Goal: Navigation & Orientation: Find specific page/section

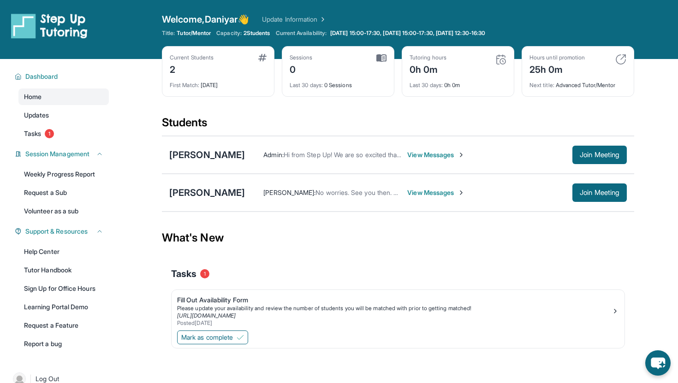
click at [445, 158] on span "View Messages" at bounding box center [436, 154] width 58 height 9
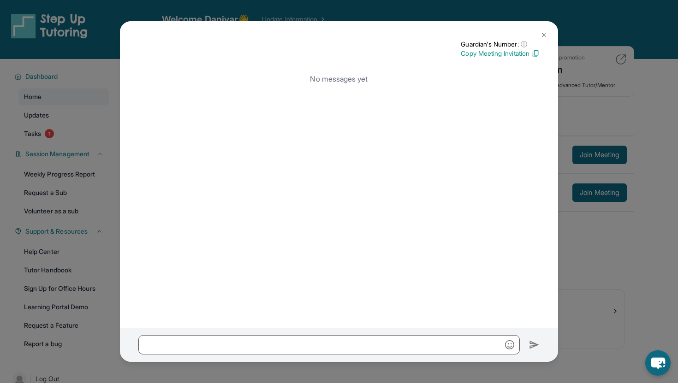
click at [536, 53] on img at bounding box center [535, 53] width 8 height 8
click at [545, 34] on img at bounding box center [543, 34] width 7 height 7
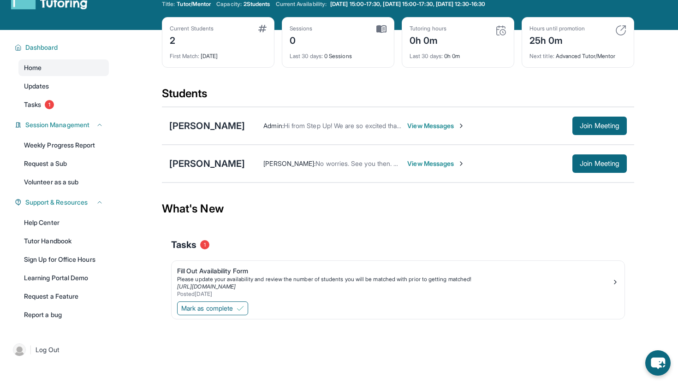
scroll to position [59, 0]
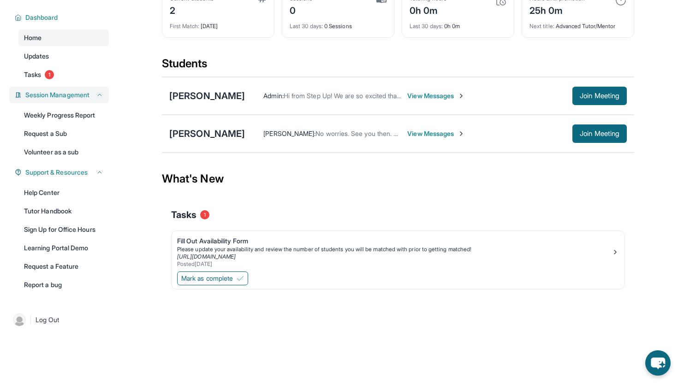
click at [63, 90] on span "Session Management" at bounding box center [57, 94] width 64 height 9
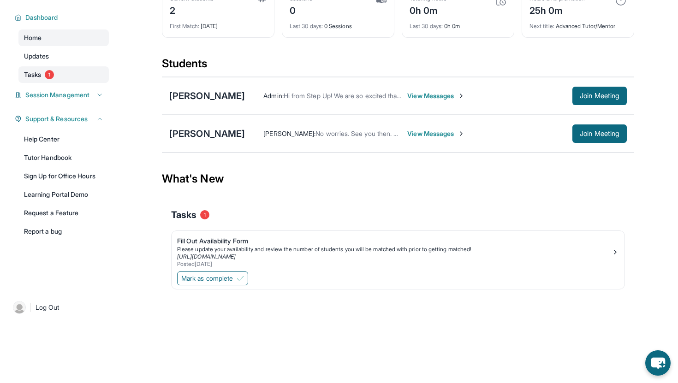
click at [39, 75] on span "Tasks" at bounding box center [32, 74] width 17 height 9
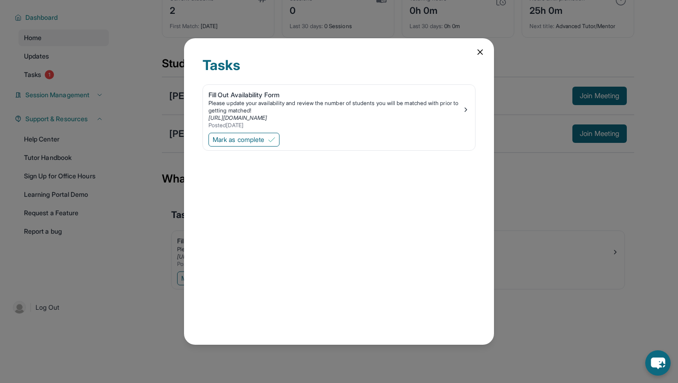
click at [480, 48] on icon at bounding box center [479, 51] width 9 height 9
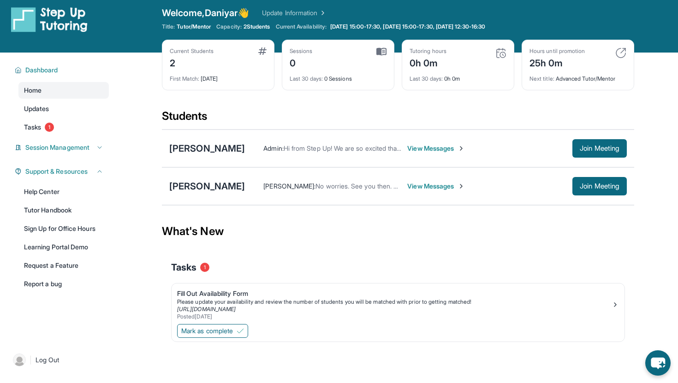
scroll to position [2, 0]
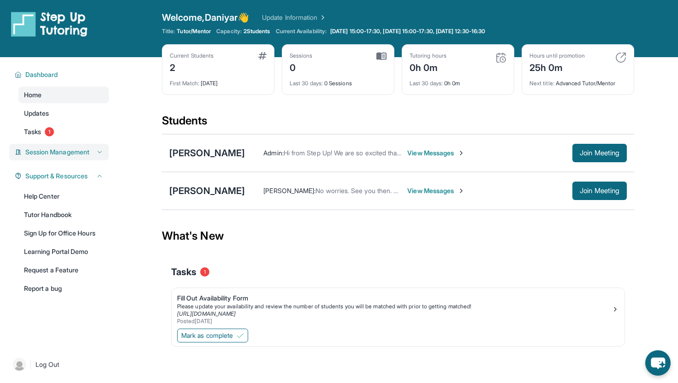
click at [94, 153] on button "Session Management" at bounding box center [63, 151] width 82 height 9
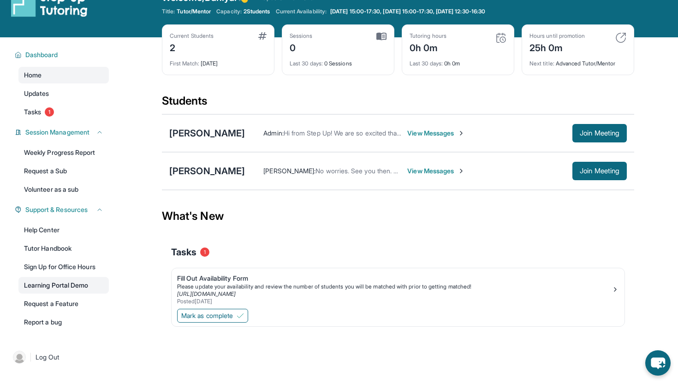
scroll to position [23, 0]
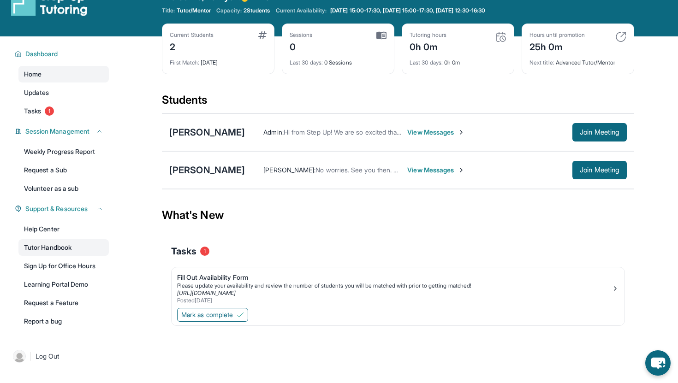
click at [73, 247] on link "Tutor Handbook" at bounding box center [63, 247] width 90 height 17
